Goal: Task Accomplishment & Management: Manage account settings

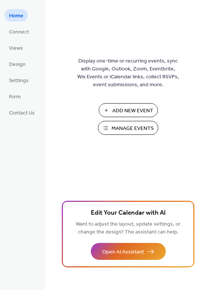
click at [133, 130] on span "Manage Events" at bounding box center [133, 129] width 42 height 8
click at [144, 132] on span "Manage Events" at bounding box center [133, 129] width 42 height 8
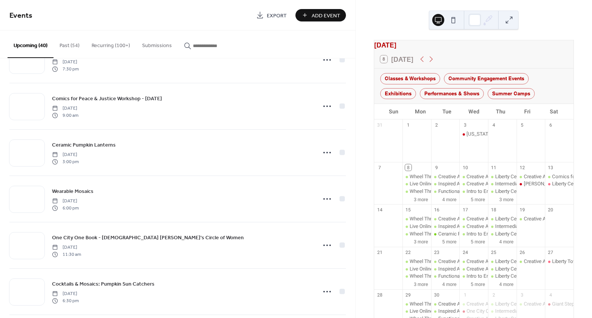
scroll to position [34, 0]
click at [425, 202] on button "3 more" at bounding box center [421, 199] width 20 height 7
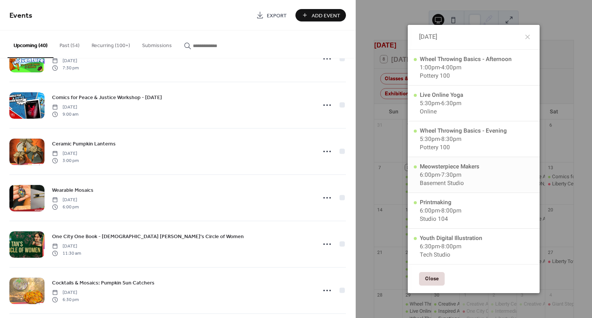
click at [459, 168] on div "Meowsterpiece Makers 6:00pm - 7:30pm Basement Studio" at bounding box center [474, 175] width 132 height 36
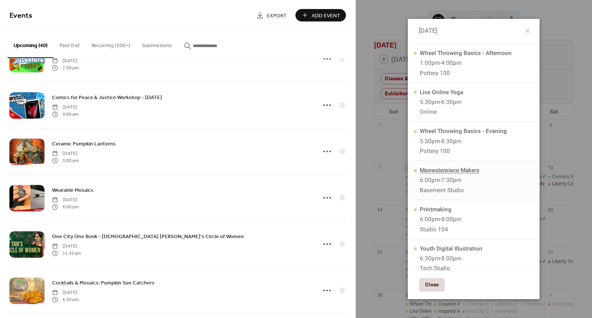
click at [459, 168] on div "Meowsterpiece Makers" at bounding box center [450, 170] width 60 height 8
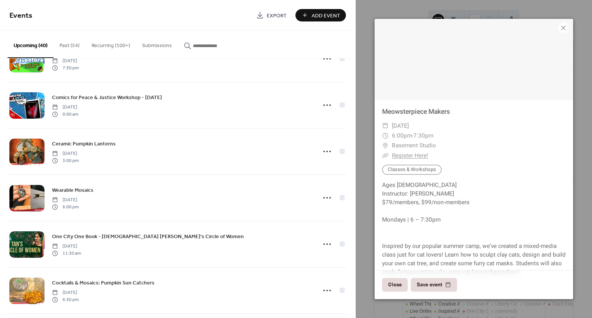
scroll to position [32, 0]
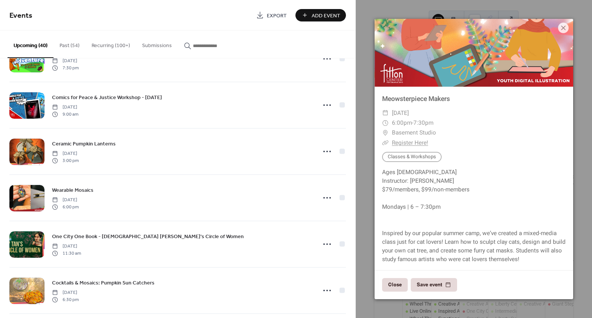
click at [117, 46] on button "Recurring (100+)" at bounding box center [111, 44] width 50 height 27
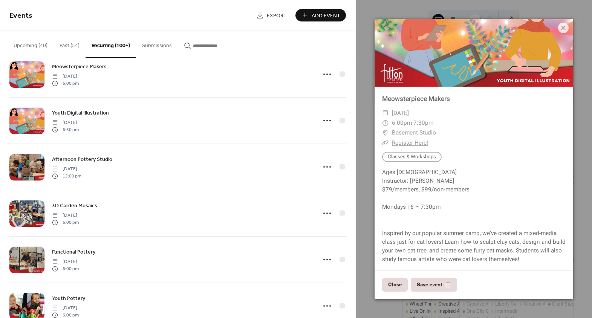
scroll to position [1363, 0]
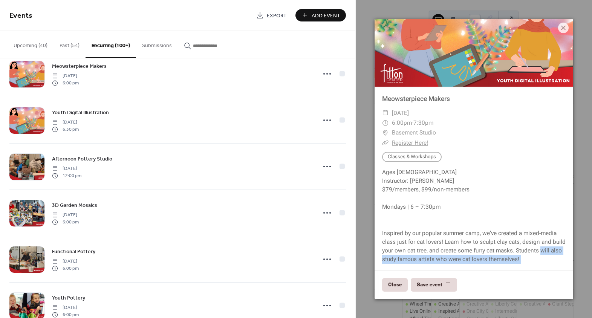
click at [356, 271] on div "Meowsterpiece Makers ​ Monday, September 8, 2025 ​ 6:00pm - 7:30pm ​ Basement S…" at bounding box center [474, 159] width 236 height 318
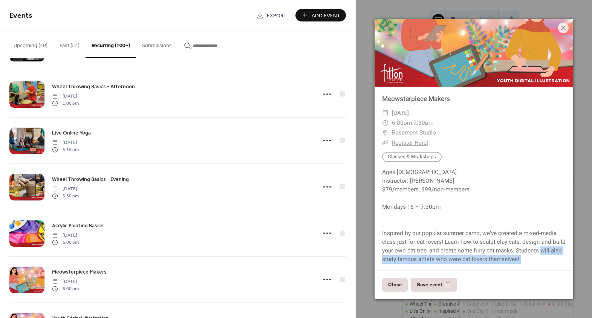
scroll to position [0, 0]
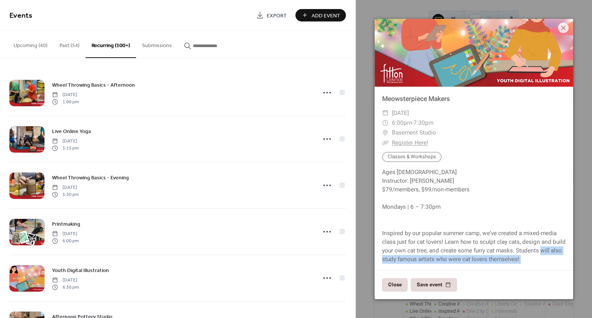
click at [23, 42] on button "Upcoming (40)" at bounding box center [31, 44] width 46 height 27
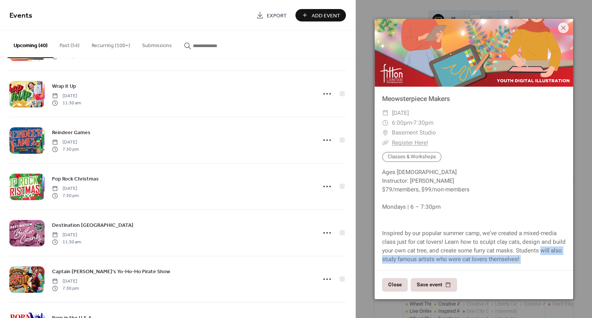
scroll to position [1028, 0]
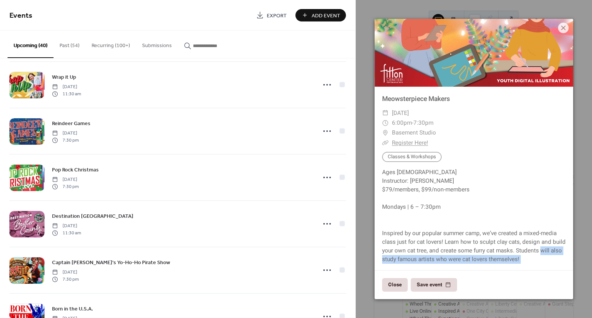
click at [119, 48] on button "Recurring (100+)" at bounding box center [111, 44] width 50 height 27
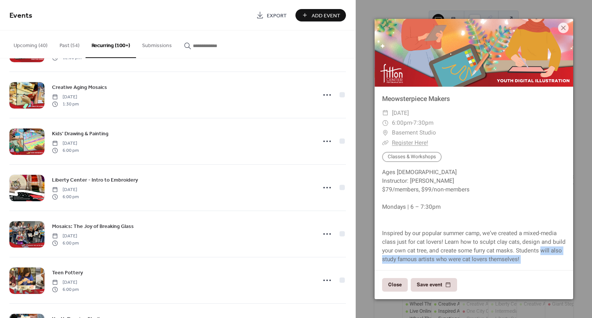
scroll to position [514, 0]
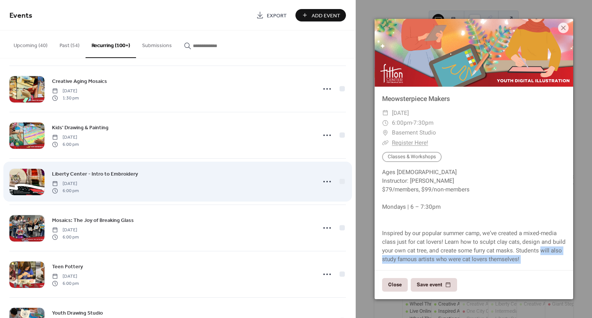
click at [115, 170] on span "Liberty Center - Intro to Embroidery" at bounding box center [95, 174] width 86 height 8
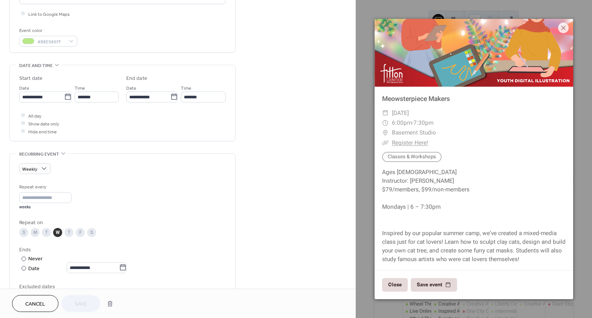
scroll to position [240, 0]
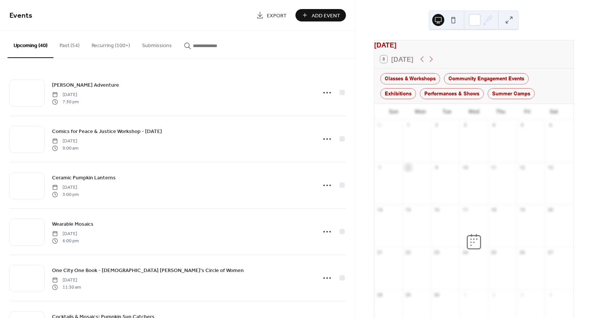
click at [110, 46] on button "Recurring (100+)" at bounding box center [111, 44] width 50 height 27
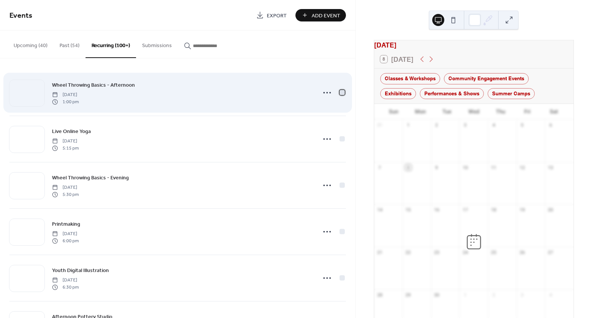
click at [341, 92] on div at bounding box center [342, 92] width 5 height 5
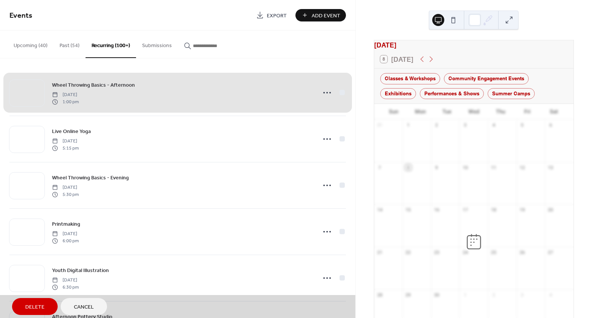
click at [341, 92] on div "Wheel Throwing Basics - Afternoon [DATE] 1:00 pm" at bounding box center [177, 93] width 337 height 46
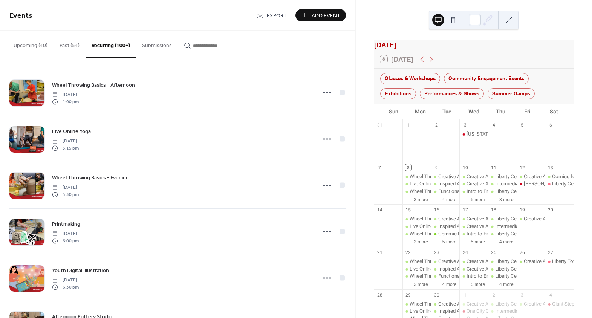
click at [184, 45] on icon "button" at bounding box center [188, 46] width 8 height 8
click at [193, 45] on input "button" at bounding box center [215, 46] width 45 height 8
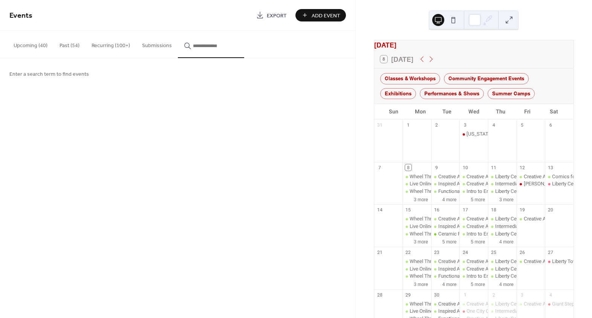
click at [48, 73] on span "Enter a search term to find events" at bounding box center [49, 74] width 80 height 8
click at [37, 72] on span "Enter a search term to find events" at bounding box center [49, 74] width 80 height 8
click at [55, 71] on span "Enter a search term to find events" at bounding box center [49, 74] width 80 height 8
click at [215, 47] on input "button" at bounding box center [215, 46] width 45 height 8
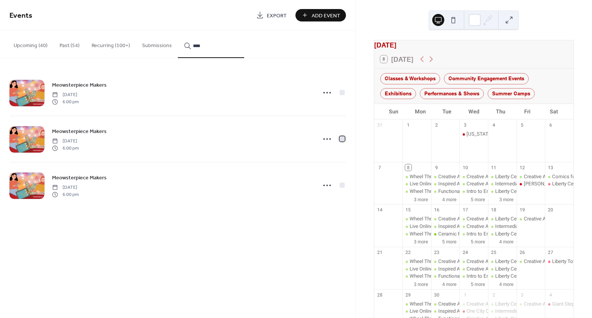
click at [342, 138] on div at bounding box center [342, 138] width 5 height 5
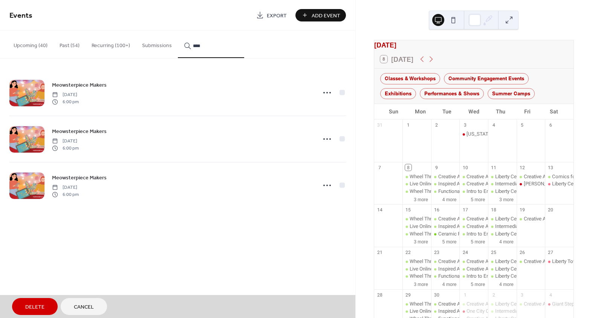
click at [343, 92] on div "Meowsterpiece Makers [DATE] 6:00 pm" at bounding box center [177, 93] width 337 height 46
click at [40, 307] on span "Delete" at bounding box center [34, 307] width 19 height 8
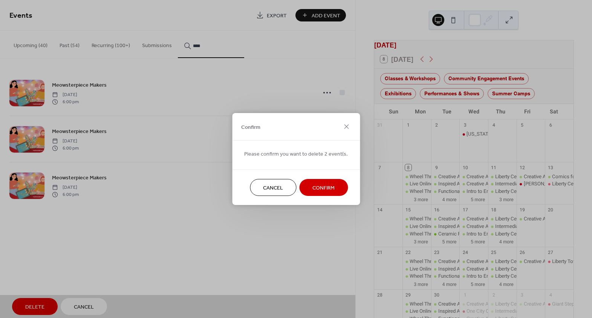
click at [328, 185] on span "Confirm" at bounding box center [323, 188] width 22 height 8
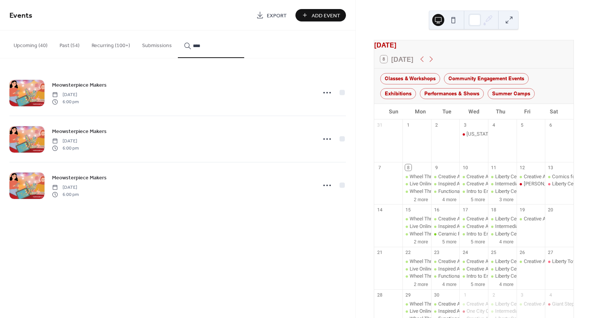
click at [220, 49] on input "****" at bounding box center [215, 46] width 45 height 8
drag, startPoint x: 217, startPoint y: 46, endPoint x: 181, endPoint y: 44, distance: 36.6
click at [181, 44] on button "****" at bounding box center [211, 45] width 66 height 28
type input "*****"
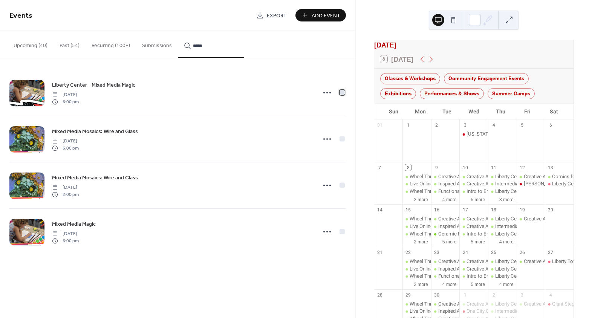
click at [343, 92] on div at bounding box center [342, 92] width 5 height 5
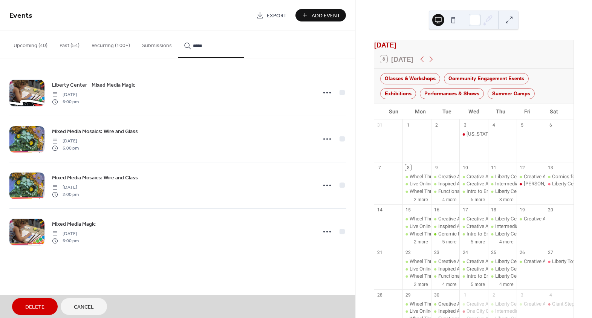
click at [341, 138] on div "Mixed Media Mosaics: Wire and Glass [DATE] 6:00 pm" at bounding box center [177, 139] width 337 height 46
click at [45, 306] on button "Delete" at bounding box center [35, 306] width 46 height 17
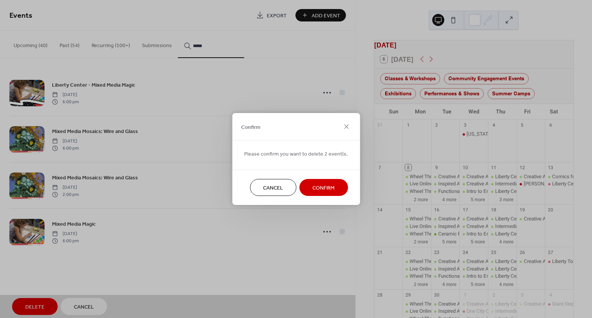
click at [310, 182] on button "Confirm" at bounding box center [323, 187] width 49 height 17
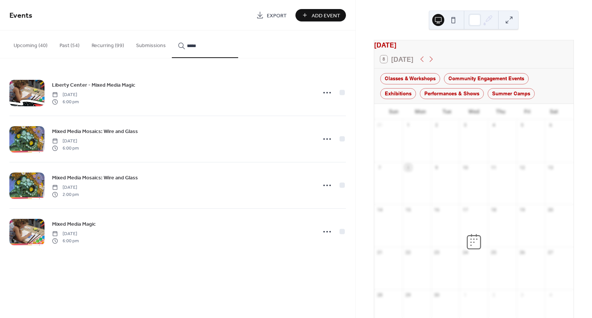
click at [181, 46] on div "*****" at bounding box center [205, 46] width 54 height 8
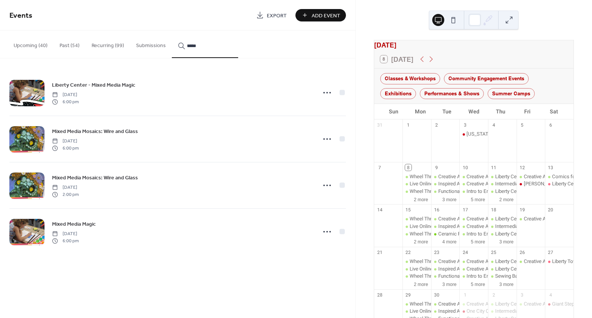
click at [189, 44] on input "*****" at bounding box center [209, 46] width 45 height 8
drag, startPoint x: 200, startPoint y: 44, endPoint x: 176, endPoint y: 44, distance: 23.8
click at [178, 44] on div "*****" at bounding box center [205, 46] width 54 height 8
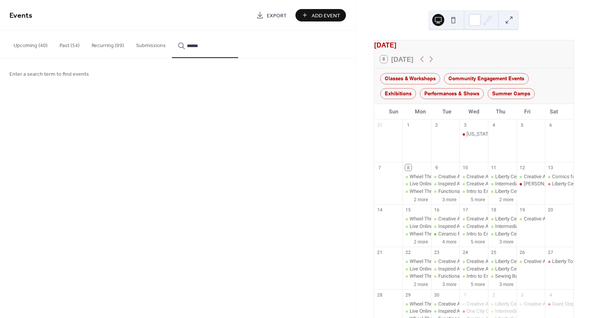
click at [172, 31] on button "*****" at bounding box center [205, 45] width 66 height 28
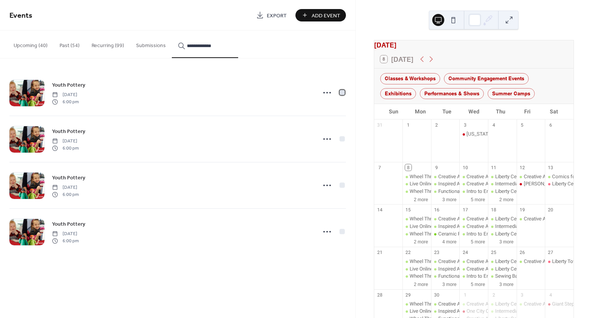
click at [343, 92] on div at bounding box center [342, 92] width 5 height 5
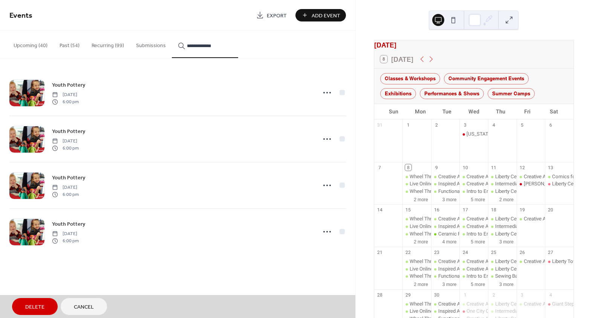
click at [340, 141] on div "Youth Pottery [DATE] 6:00 pm" at bounding box center [177, 139] width 337 height 46
click at [342, 184] on div "Youth Pottery [DATE] 6:00 pm" at bounding box center [177, 185] width 337 height 46
click at [33, 310] on span "Delete" at bounding box center [34, 307] width 19 height 8
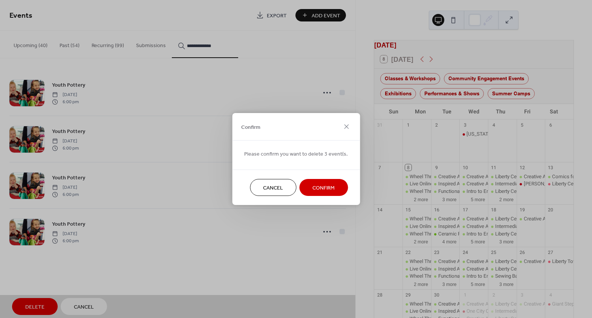
click at [335, 188] on button "Confirm" at bounding box center [323, 187] width 49 height 17
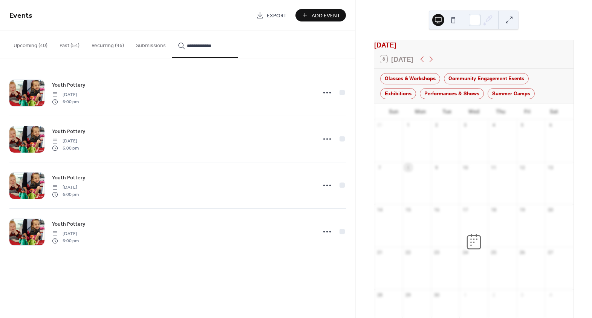
drag, startPoint x: 197, startPoint y: 46, endPoint x: 183, endPoint y: 46, distance: 14.7
click at [183, 46] on div "**********" at bounding box center [205, 46] width 54 height 8
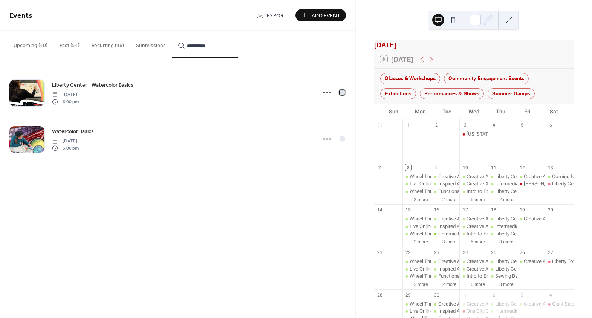
click at [340, 93] on div at bounding box center [342, 92] width 5 height 5
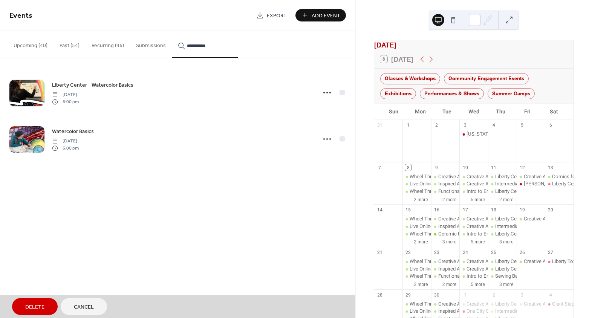
click at [41, 301] on button "Delete" at bounding box center [35, 306] width 46 height 17
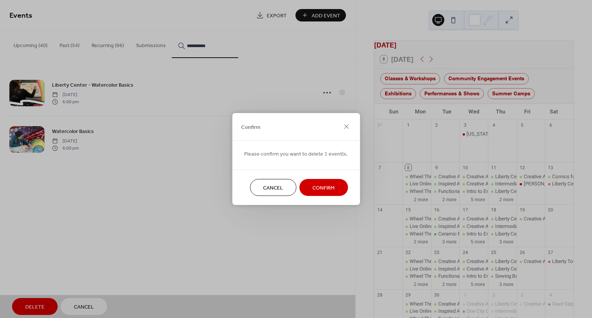
click at [333, 181] on button "Confirm" at bounding box center [323, 187] width 49 height 17
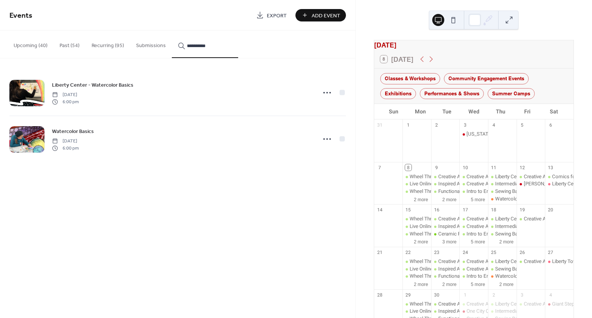
drag, startPoint x: 219, startPoint y: 45, endPoint x: 178, endPoint y: 46, distance: 40.3
click at [178, 46] on div "**********" at bounding box center [205, 46] width 54 height 8
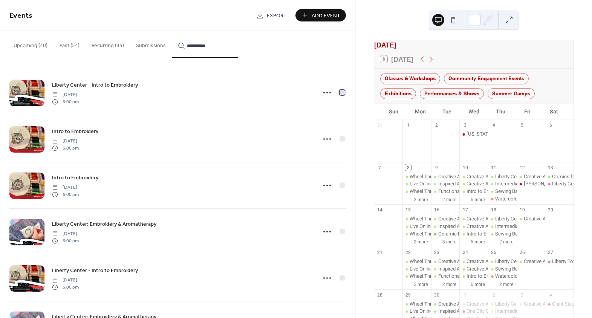
click at [340, 93] on div at bounding box center [342, 92] width 5 height 5
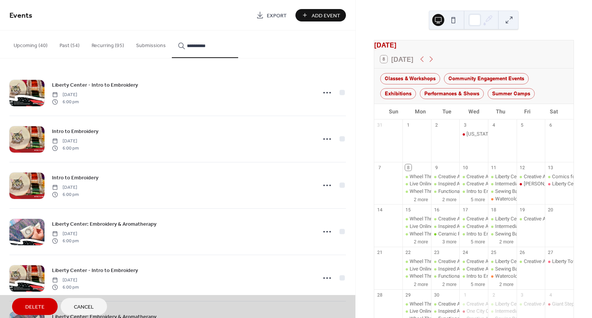
click at [338, 139] on div "Intro to Embroidery [DATE] 6:00 pm" at bounding box center [177, 139] width 337 height 46
click at [341, 185] on div "Intro to Embroidery [DATE] 6:00 pm" at bounding box center [177, 185] width 337 height 46
click at [20, 308] on button "Delete" at bounding box center [35, 306] width 46 height 17
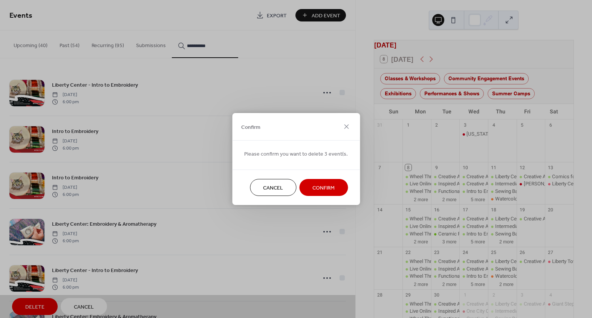
click at [320, 184] on span "Confirm" at bounding box center [323, 188] width 22 height 8
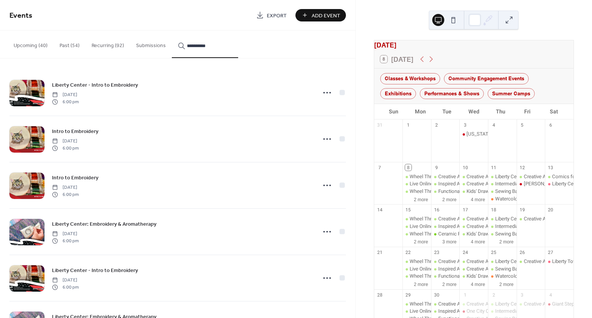
drag, startPoint x: 219, startPoint y: 47, endPoint x: 178, endPoint y: 48, distance: 41.5
click at [178, 48] on div "**********" at bounding box center [205, 46] width 54 height 8
click at [172, 31] on button "***" at bounding box center [205, 45] width 66 height 28
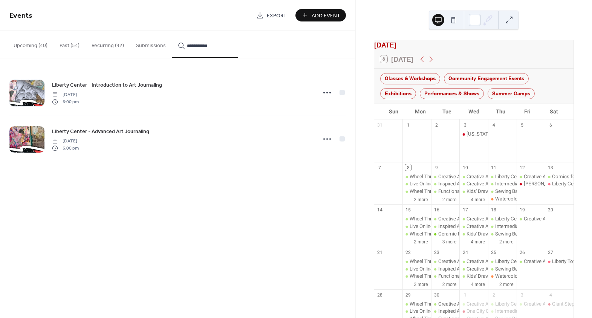
type input "**********"
click at [327, 93] on circle at bounding box center [327, 93] width 2 height 2
click at [319, 139] on span "Delete" at bounding box center [313, 140] width 14 height 8
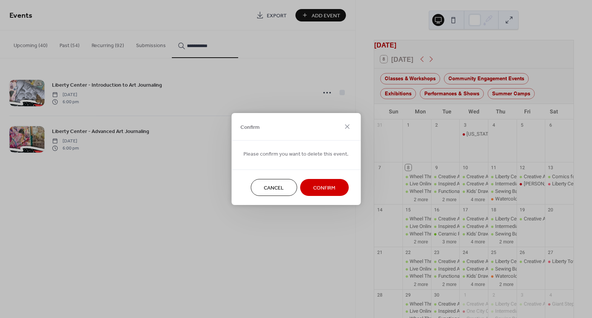
click at [329, 193] on button "Confirm" at bounding box center [324, 187] width 49 height 17
